Goal: Complete application form

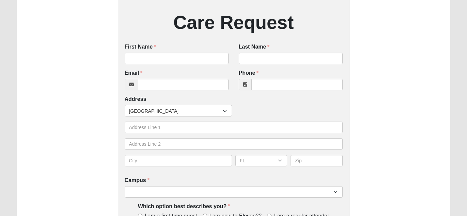
scroll to position [119, 0]
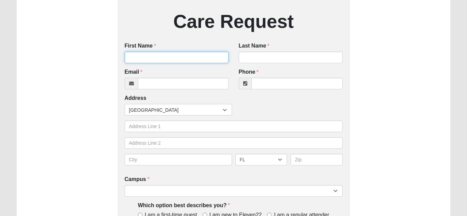
click at [174, 55] on input "First Name" at bounding box center [177, 58] width 104 height 12
type input "[PERSON_NAME]"
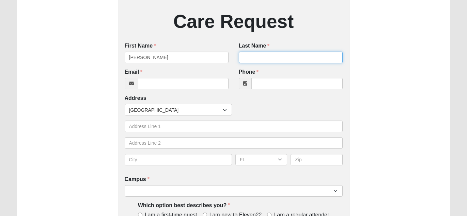
type input "[PERSON_NAME]"
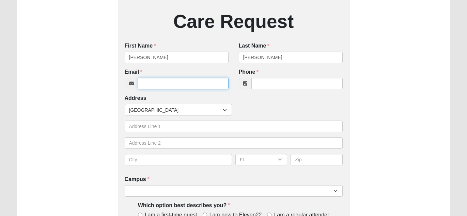
type input "[EMAIL_ADDRESS][DOMAIN_NAME]"
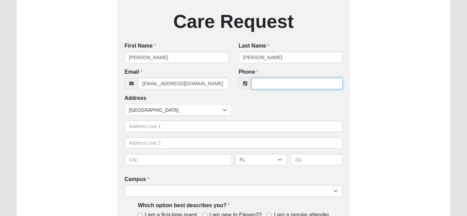
type input "5806991073"
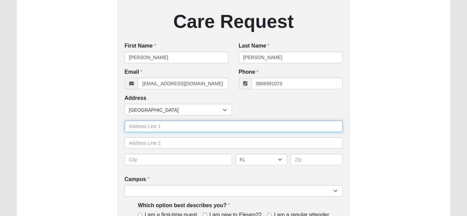
type input "[STREET_ADDRESS][PERSON_NAME]"
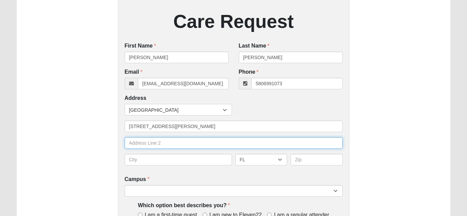
type input "Apartment 3"
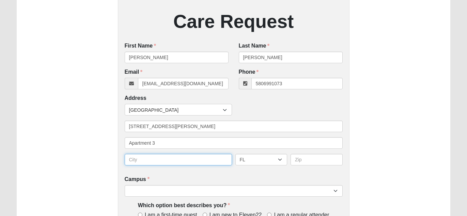
type input "[PERSON_NAME]"
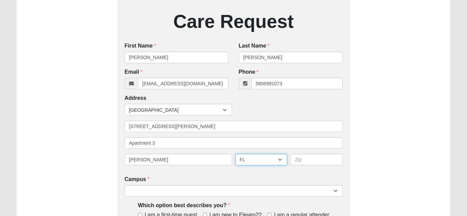
select select "OK"
type input "73507"
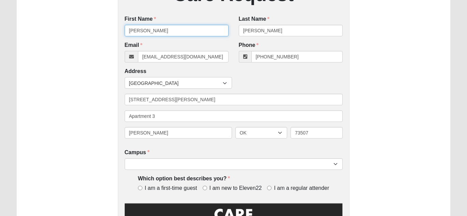
scroll to position [146, 0]
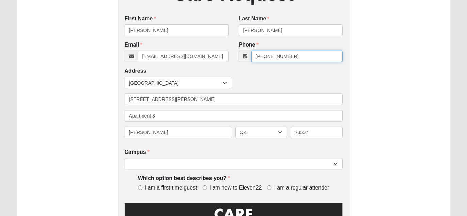
click at [303, 56] on input "[PHONE_NUMBER]" at bounding box center [296, 57] width 91 height 12
type input "[PHONE_NUMBER]"
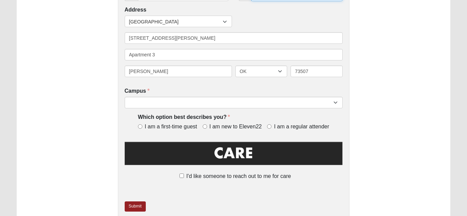
scroll to position [207, 0]
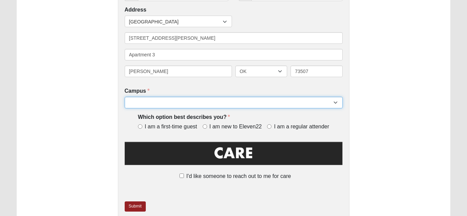
click at [337, 100] on select "Arlington Baymeadows Eleven22 Online [PERSON_NAME][GEOGRAPHIC_DATA] Jesup [GEOG…" at bounding box center [234, 103] width 218 height 12
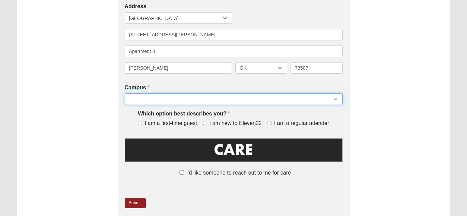
scroll to position [211, 0]
click at [337, 100] on select "Arlington Baymeadows Eleven22 Online [PERSON_NAME][GEOGRAPHIC_DATA] Jesup [GEOG…" at bounding box center [234, 100] width 218 height 12
select select "5"
click at [125, 94] on select "Arlington Baymeadows Eleven22 Online [PERSON_NAME][GEOGRAPHIC_DATA] Jesup [GEOG…" at bounding box center [234, 100] width 218 height 12
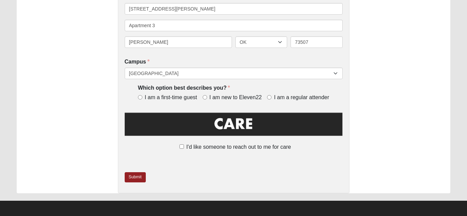
scroll to position [238, 0]
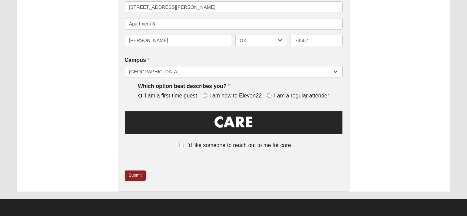
click at [138, 97] on input "I am a first-time guest" at bounding box center [140, 96] width 4 height 4
radio input "true"
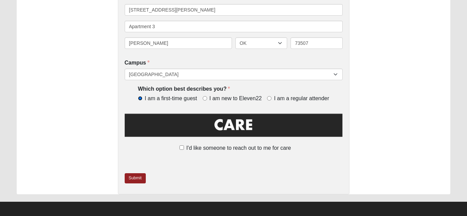
scroll to position [235, 0]
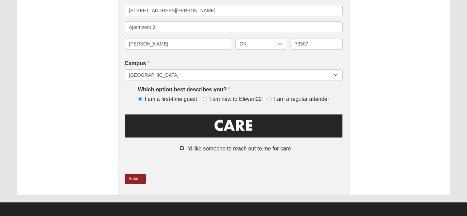
click at [181, 149] on input "I'd like someone to reach out to me for care" at bounding box center [181, 148] width 4 height 4
checkbox input "true"
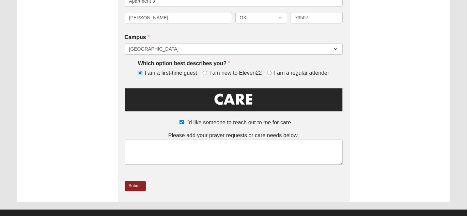
scroll to position [272, 0]
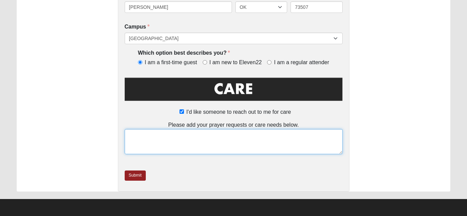
click at [218, 139] on textarea at bounding box center [234, 141] width 218 height 25
paste textarea "Hello brothers and sisters in [PERSON_NAME] my name is [PERSON_NAME]. I have [M…"
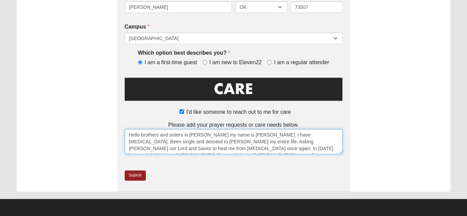
scroll to position [24, 0]
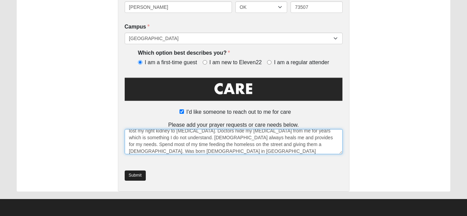
type textarea "Hello brothers and sisters in [PERSON_NAME] my name is [PERSON_NAME]. I have [M…"
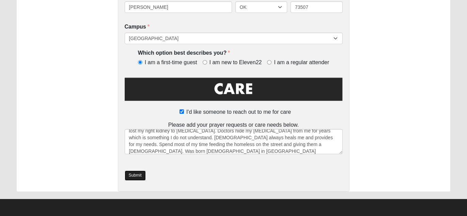
click at [132, 178] on link "Submit" at bounding box center [135, 176] width 21 height 10
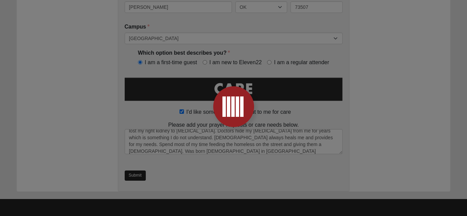
scroll to position [0, 0]
